Goal: Task Accomplishment & Management: Manage account settings

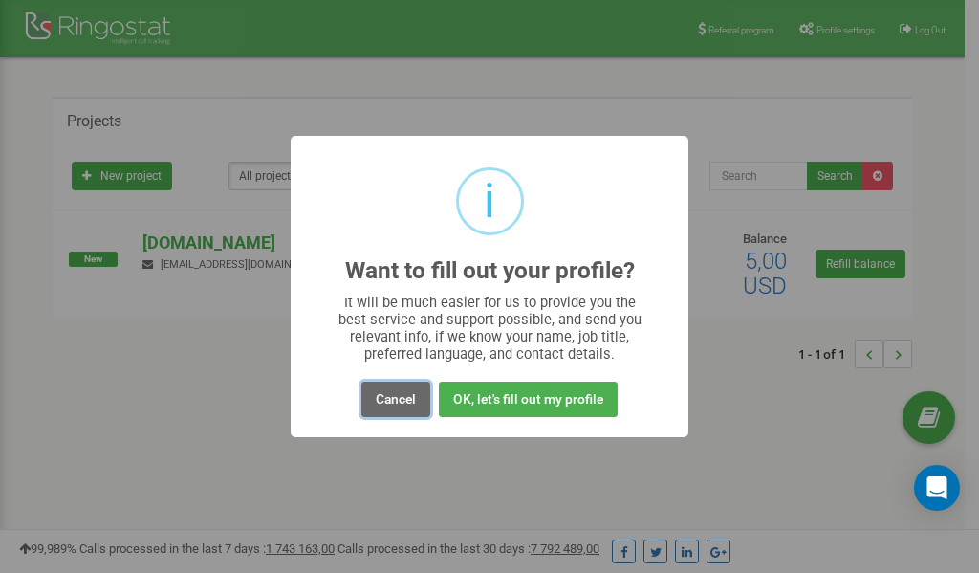
click at [397, 402] on button "Cancel" at bounding box center [396, 399] width 69 height 35
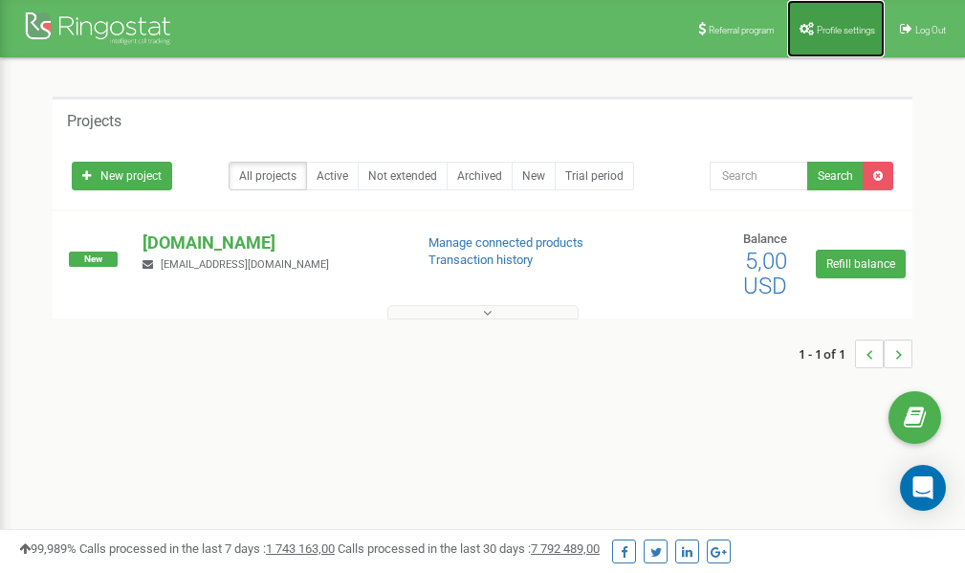
click at [836, 42] on link "Profile settings" at bounding box center [836, 28] width 98 height 57
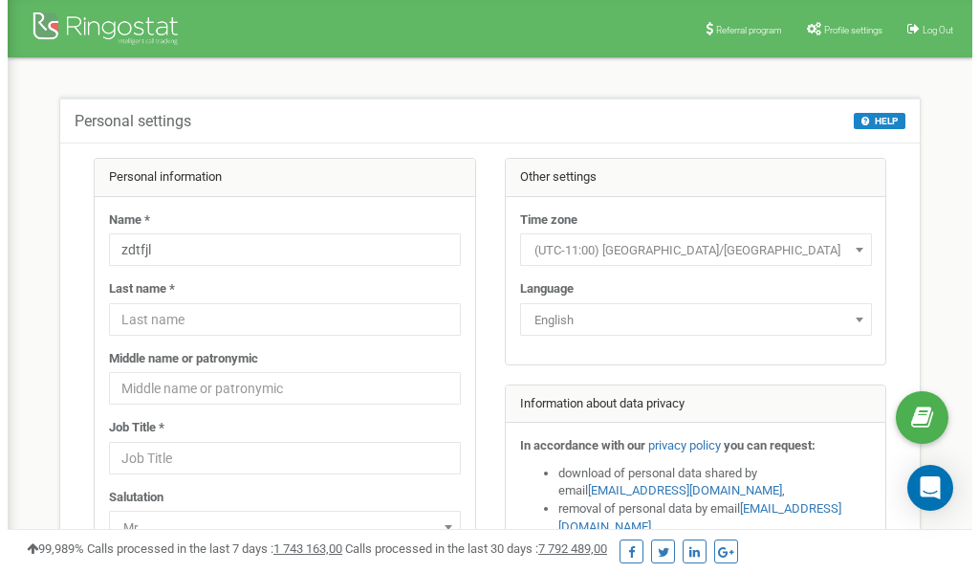
scroll to position [96, 0]
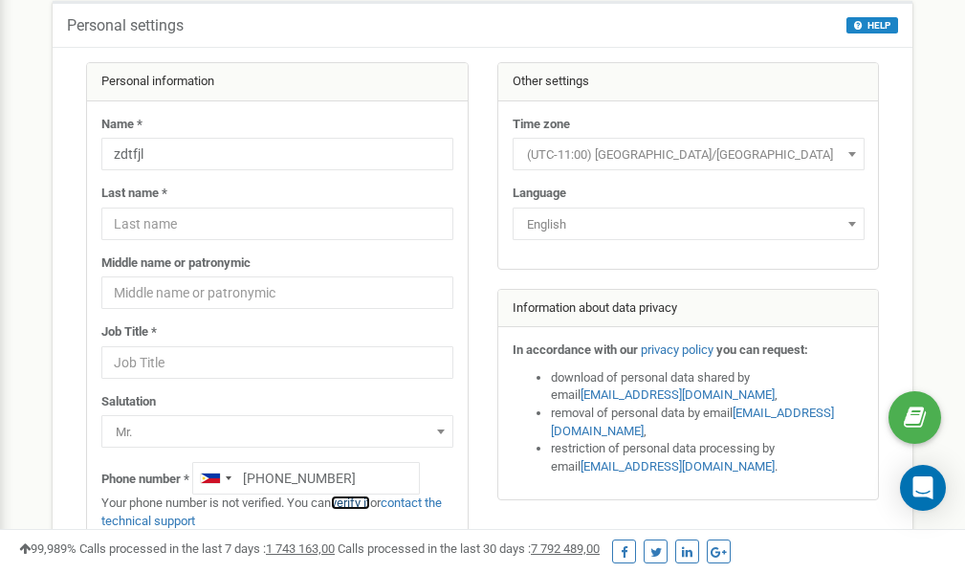
click at [358, 503] on link "verify it" at bounding box center [350, 502] width 39 height 14
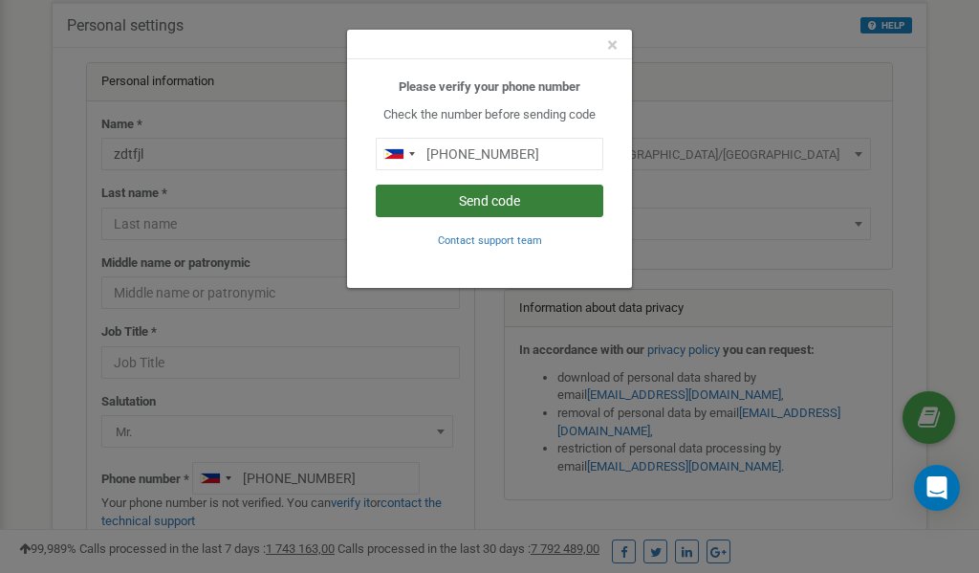
click at [503, 202] on button "Send code" at bounding box center [490, 201] width 228 height 33
